Goal: Task Accomplishment & Management: Manage account settings

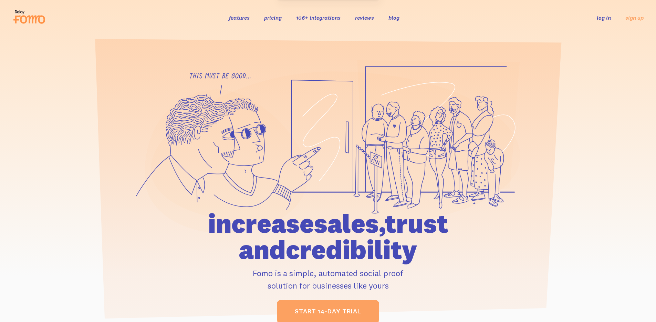
click at [597, 13] on div "features pricing 106+ integrations reviews blog log in sign up log in sign up" at bounding box center [328, 17] width 632 height 19
click at [597, 14] on link "log in" at bounding box center [604, 17] width 14 height 7
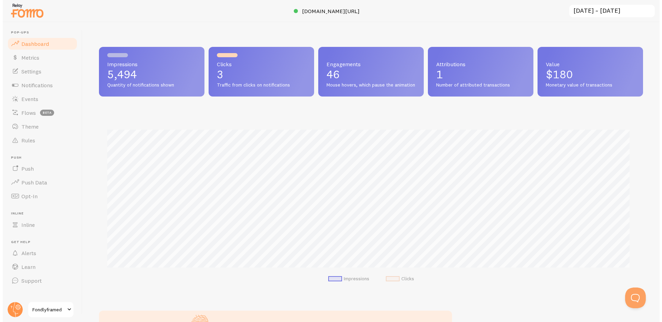
scroll to position [181, 544]
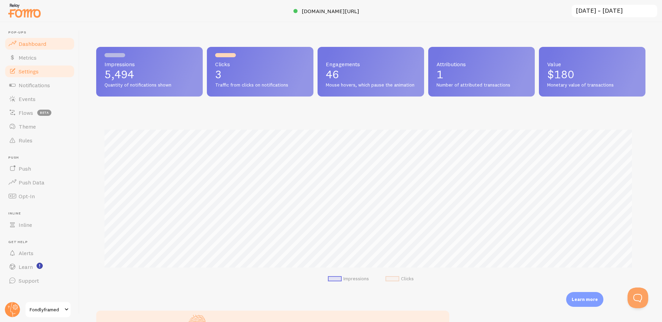
click at [27, 73] on span "Settings" at bounding box center [29, 71] width 20 height 7
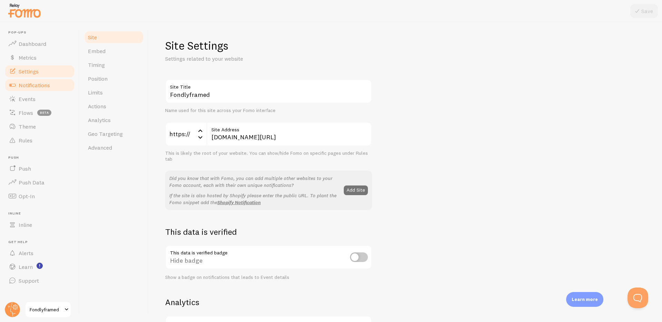
click at [44, 87] on span "Notifications" at bounding box center [34, 85] width 31 height 7
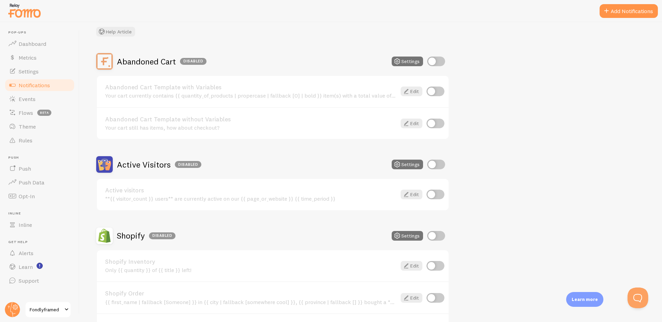
scroll to position [47, 0]
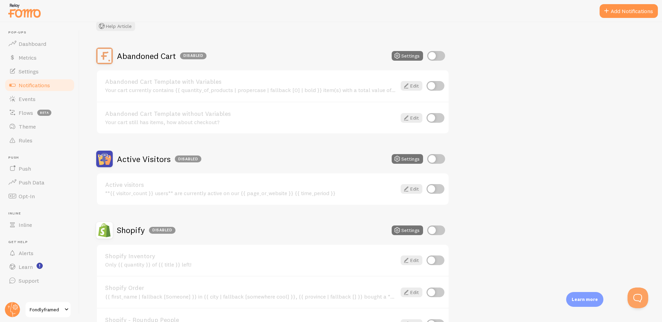
click at [437, 230] on input "checkbox" at bounding box center [436, 230] width 18 height 10
checkbox input "true"
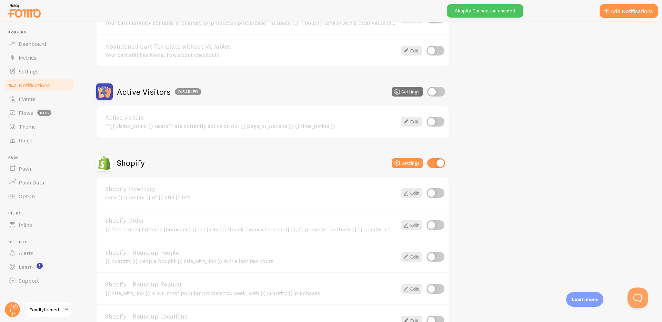
scroll to position [147, 0]
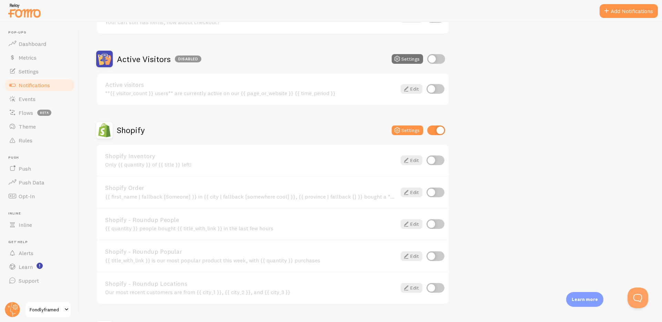
click at [431, 192] on input "checkbox" at bounding box center [435, 192] width 18 height 10
checkbox input "true"
click at [35, 98] on span "Events" at bounding box center [27, 98] width 17 height 7
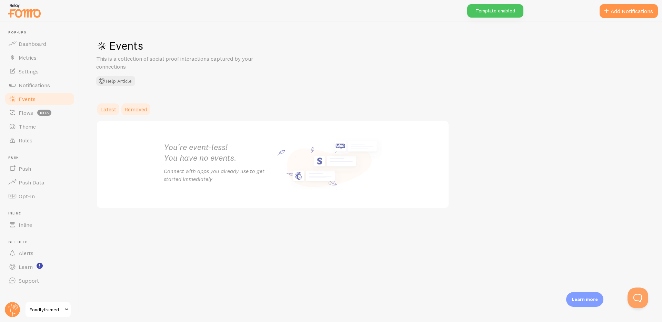
click at [134, 110] on span "Removed" at bounding box center [135, 109] width 23 height 7
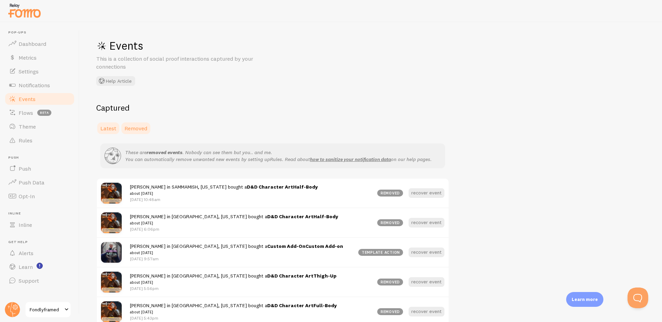
click at [110, 127] on span "Latest" at bounding box center [108, 128] width 16 height 7
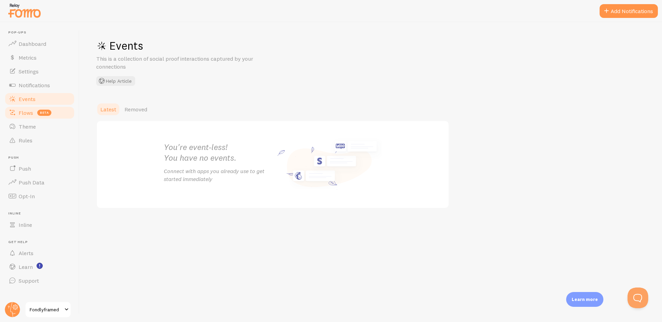
click at [39, 113] on span "beta" at bounding box center [44, 113] width 14 height 6
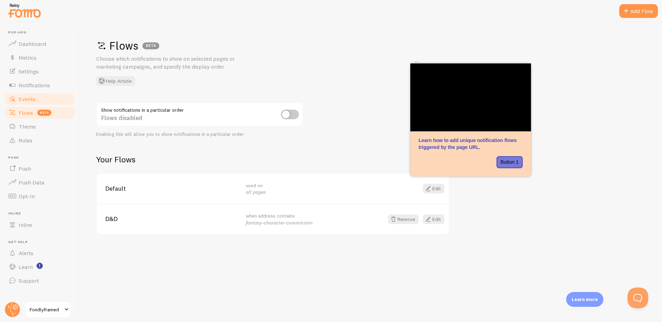
click at [48, 97] on link "Events" at bounding box center [39, 99] width 71 height 14
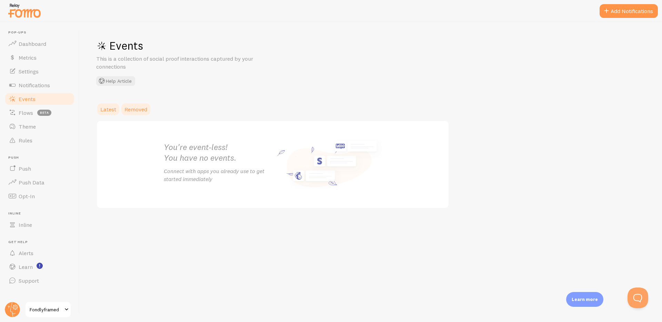
click at [142, 108] on span "Removed" at bounding box center [135, 109] width 23 height 7
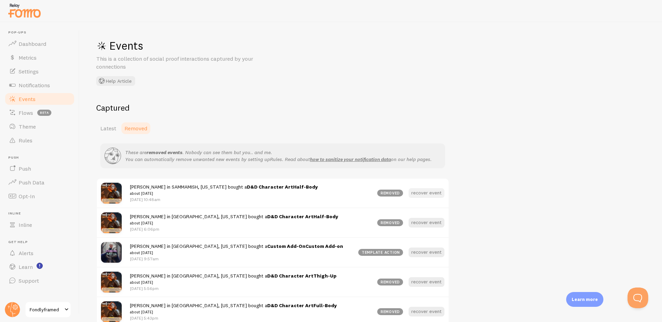
click at [424, 193] on button "recover event" at bounding box center [426, 193] width 36 height 10
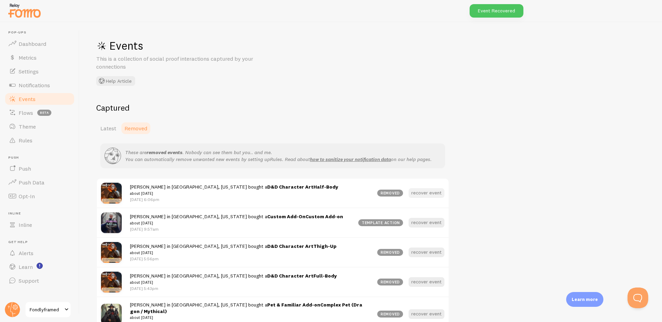
click at [424, 194] on button "recover event" at bounding box center [426, 193] width 36 height 10
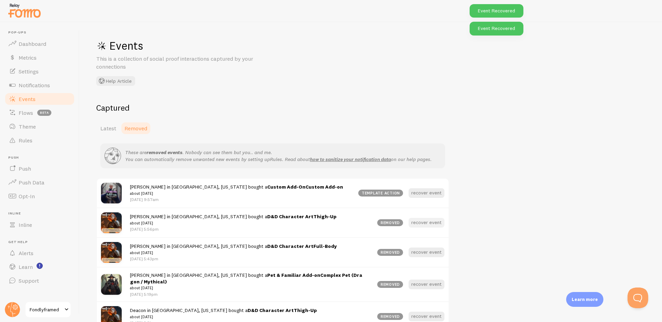
click at [420, 224] on button "recover event" at bounding box center [426, 223] width 36 height 10
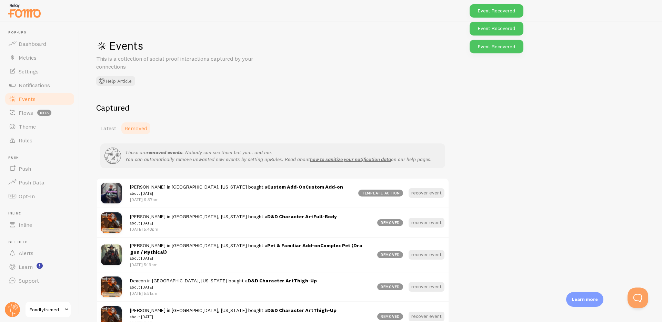
click at [420, 224] on button "recover event" at bounding box center [426, 223] width 36 height 10
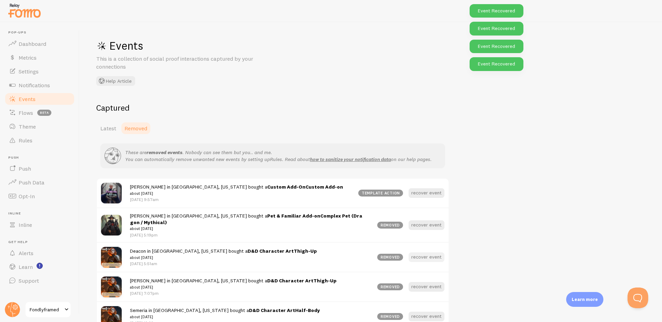
click at [418, 254] on button "recover event" at bounding box center [426, 257] width 36 height 10
click at [104, 129] on span "Latest" at bounding box center [108, 128] width 16 height 7
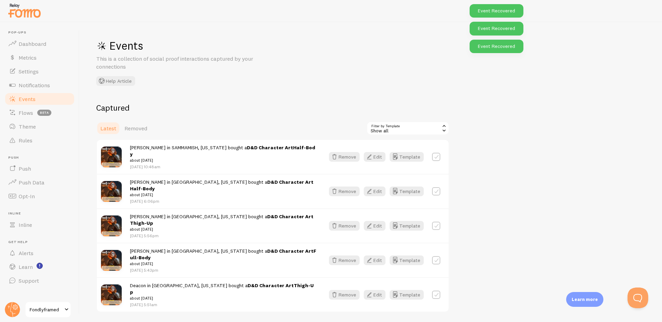
click at [168, 103] on h2 "Captured" at bounding box center [272, 107] width 353 height 11
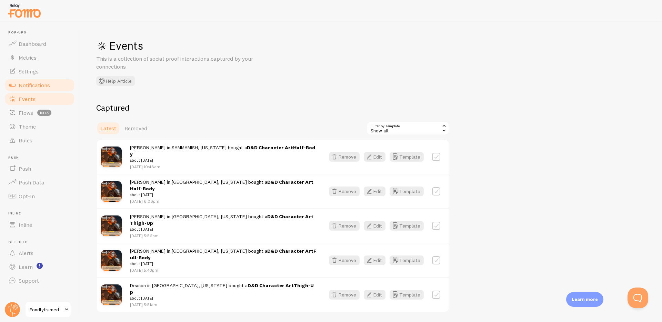
click at [45, 79] on link "Notifications" at bounding box center [39, 85] width 71 height 14
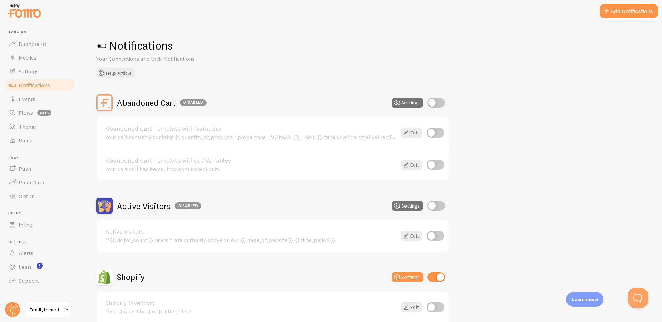
click at [520, 126] on div "Abandoned Cart Disabled Settings Abandoned Cart Template with Variables Your ca…" at bounding box center [370, 308] width 549 height 428
click at [32, 46] on span "Dashboard" at bounding box center [33, 43] width 28 height 7
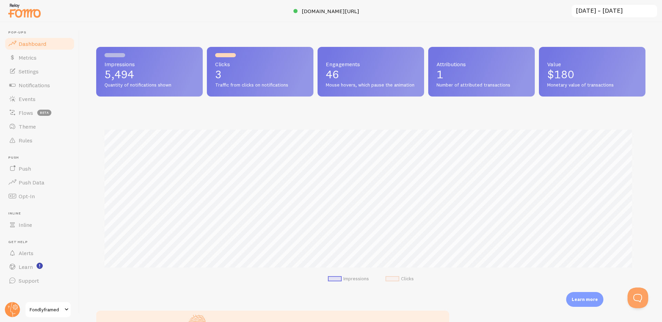
scroll to position [181, 544]
click at [327, 13] on span "[DOMAIN_NAME][URL]" at bounding box center [330, 11] width 58 height 7
